Goal: Task Accomplishment & Management: Manage account settings

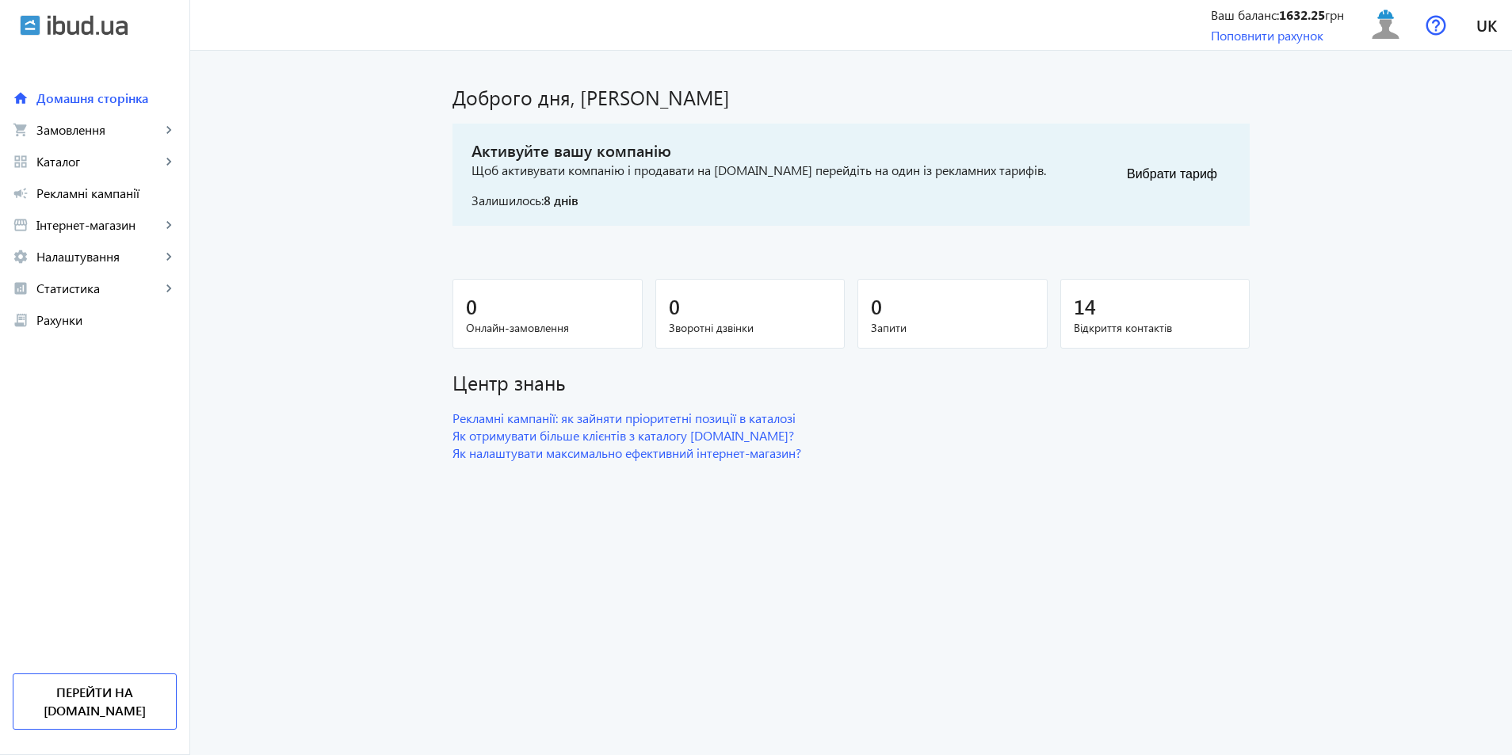
click at [1101, 313] on div "14" at bounding box center [1155, 306] width 163 height 28
click at [1137, 179] on button "Вибрати тариф" at bounding box center [1171, 174] width 117 height 32
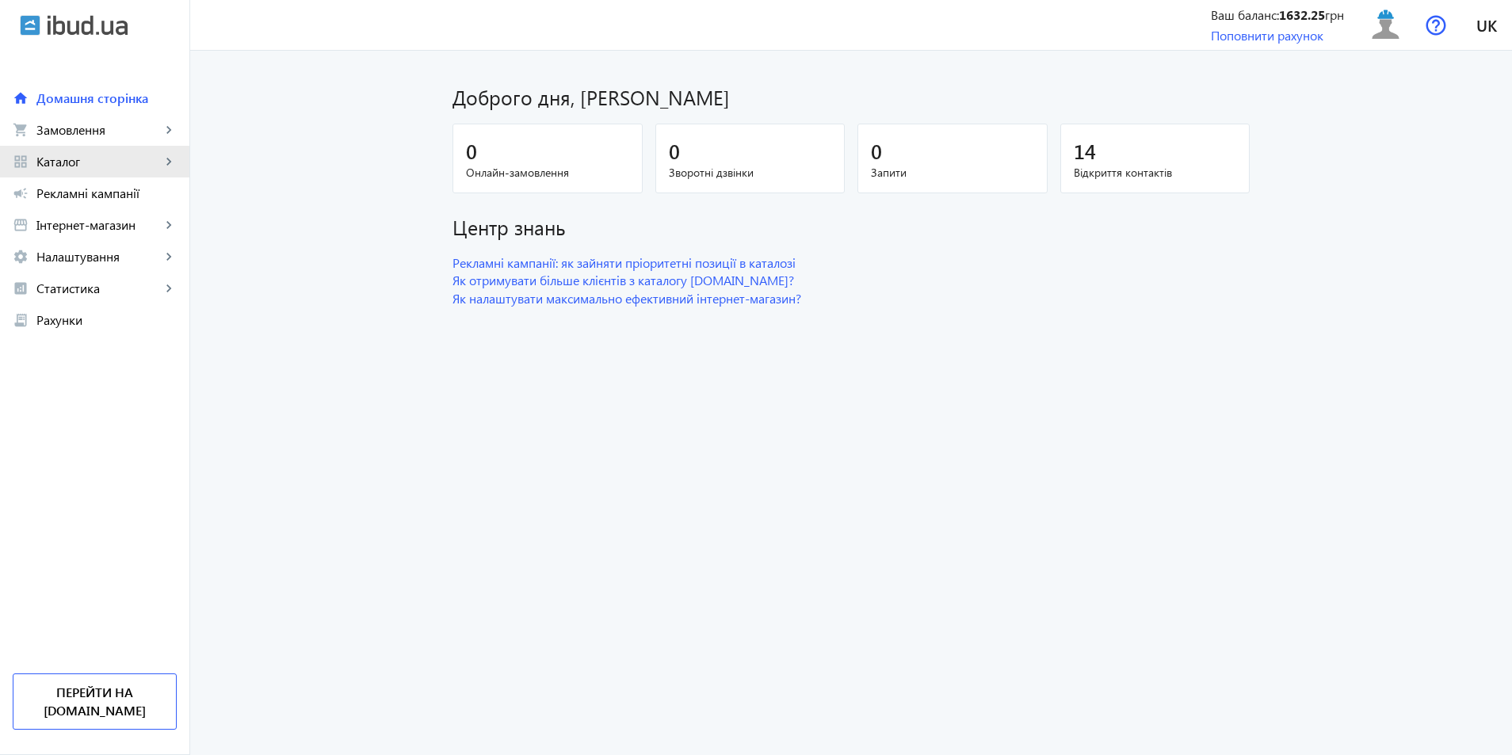
click at [81, 169] on span "Каталог" at bounding box center [98, 162] width 124 height 16
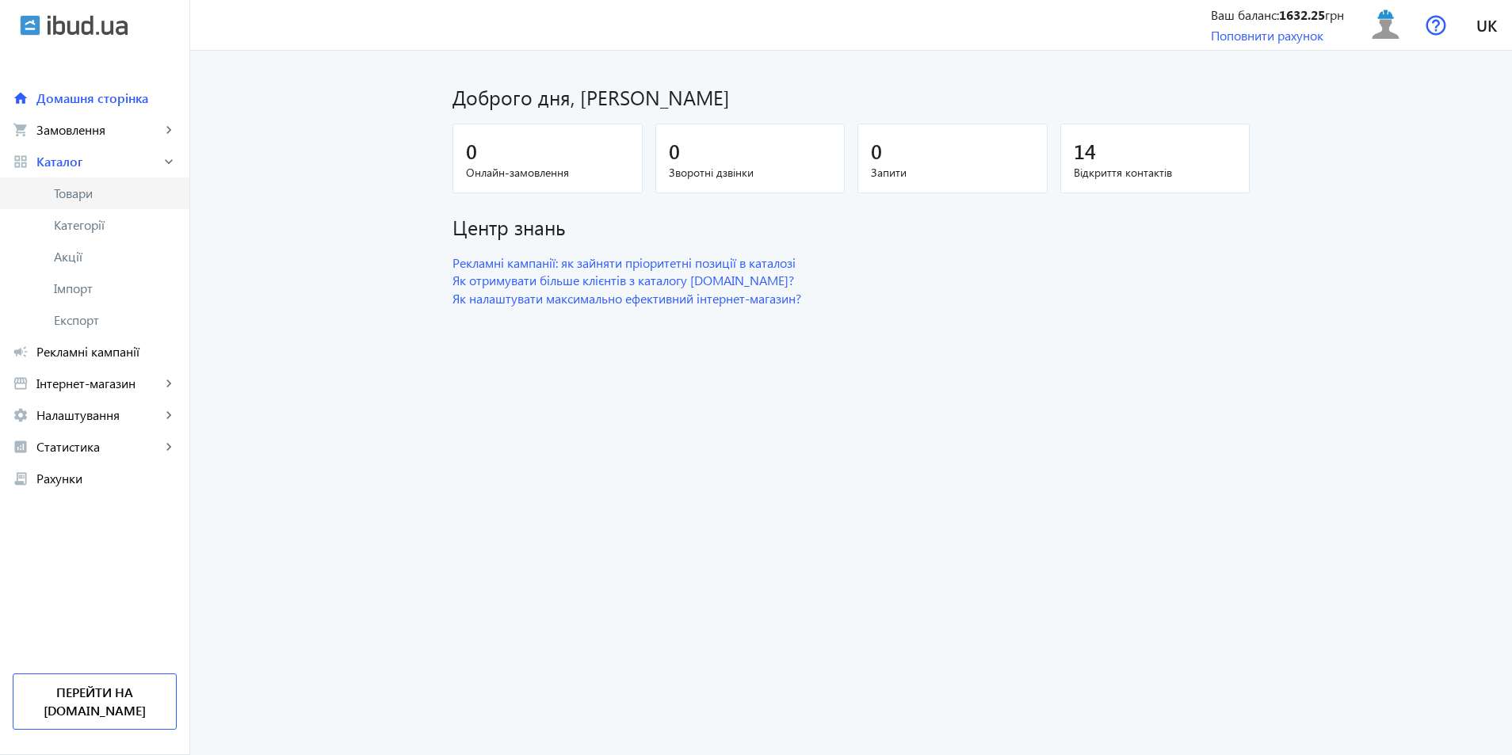
click at [80, 199] on span "Товари" at bounding box center [115, 193] width 123 height 16
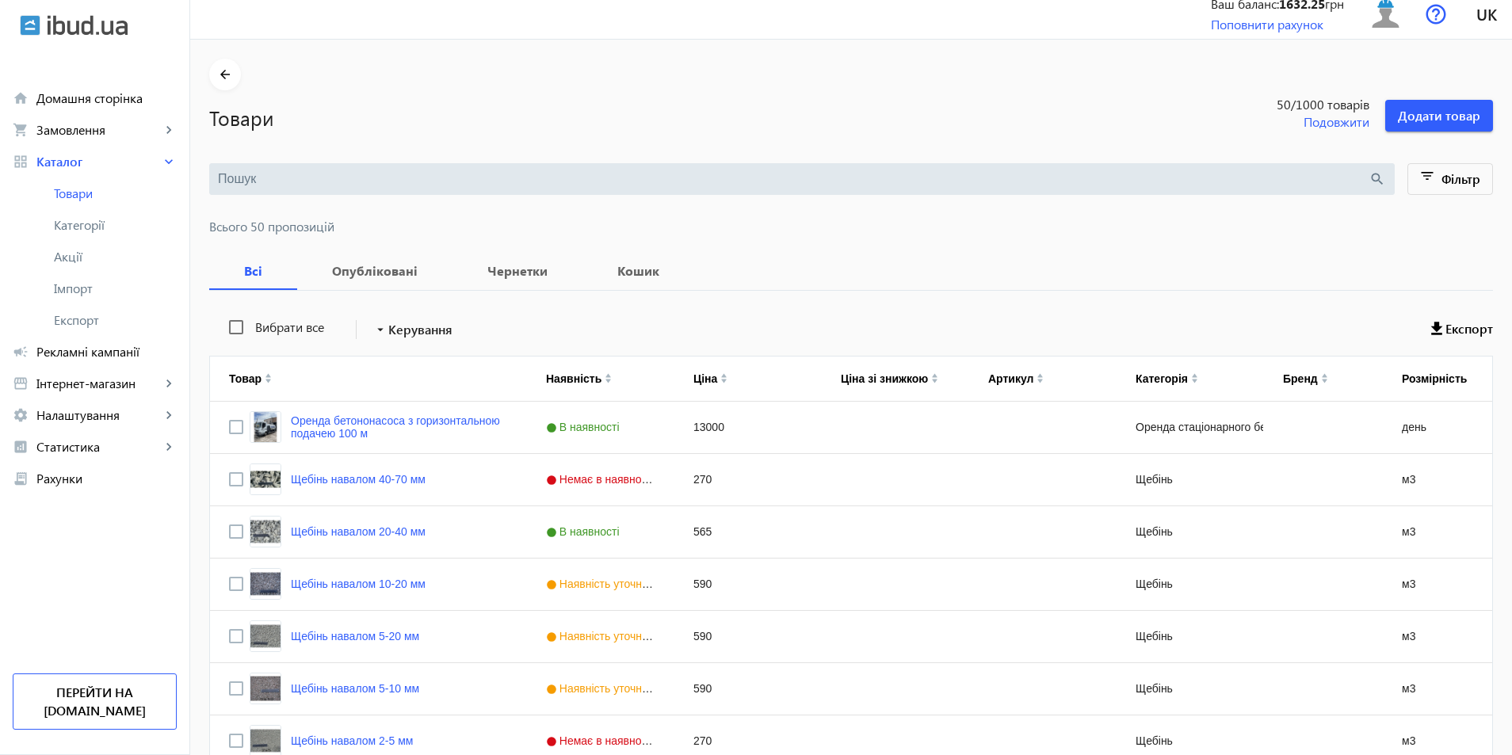
scroll to position [238, 0]
